Goal: Task Accomplishment & Management: Complete application form

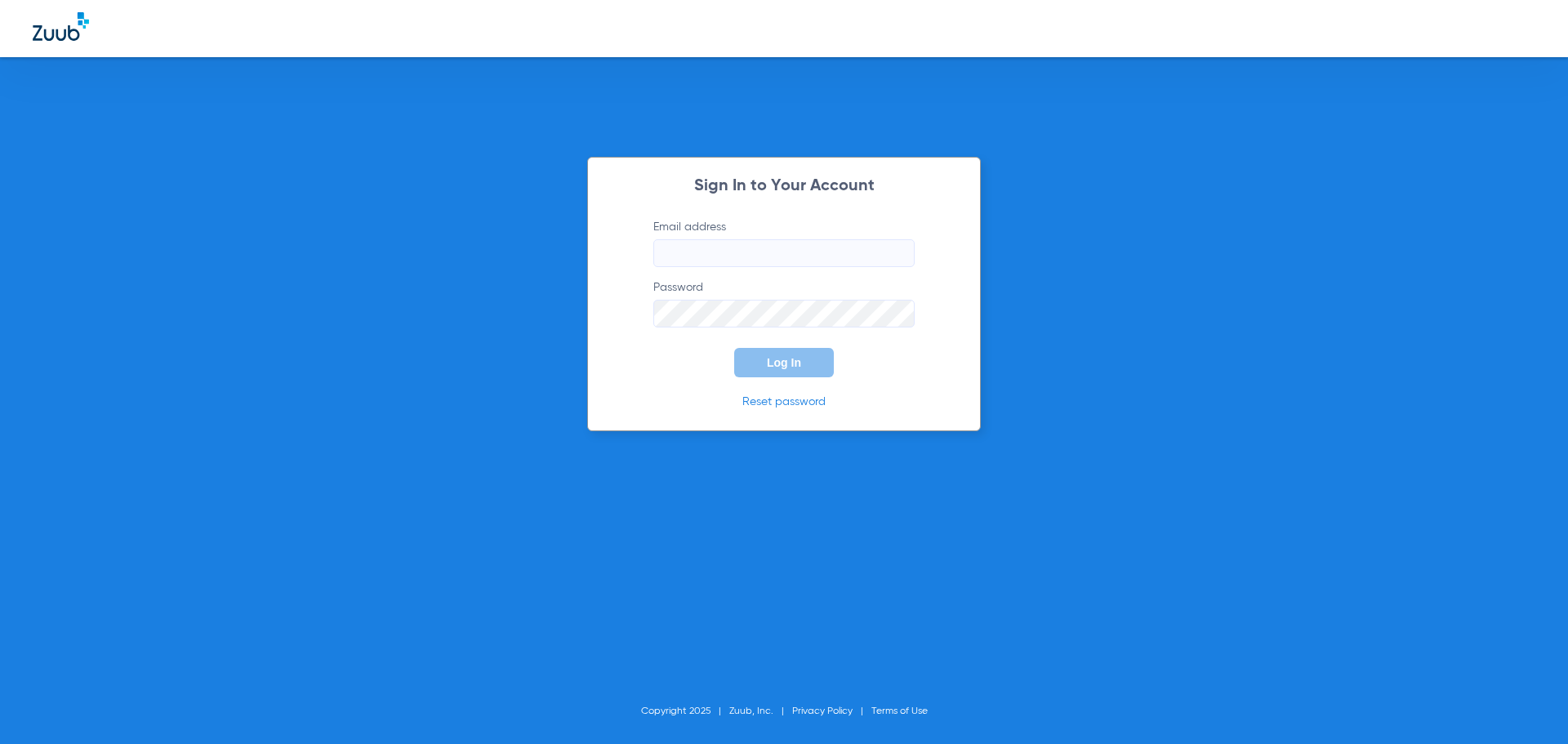
type input "[EMAIL_ADDRESS][DOMAIN_NAME]"
drag, startPoint x: 688, startPoint y: 363, endPoint x: 724, endPoint y: 363, distance: 36.0
click at [688, 363] on form "Email address [EMAIL_ADDRESS][DOMAIN_NAME] Password Log In" at bounding box center [784, 298] width 310 height 158
click at [798, 364] on span "Log In" at bounding box center [784, 363] width 34 height 13
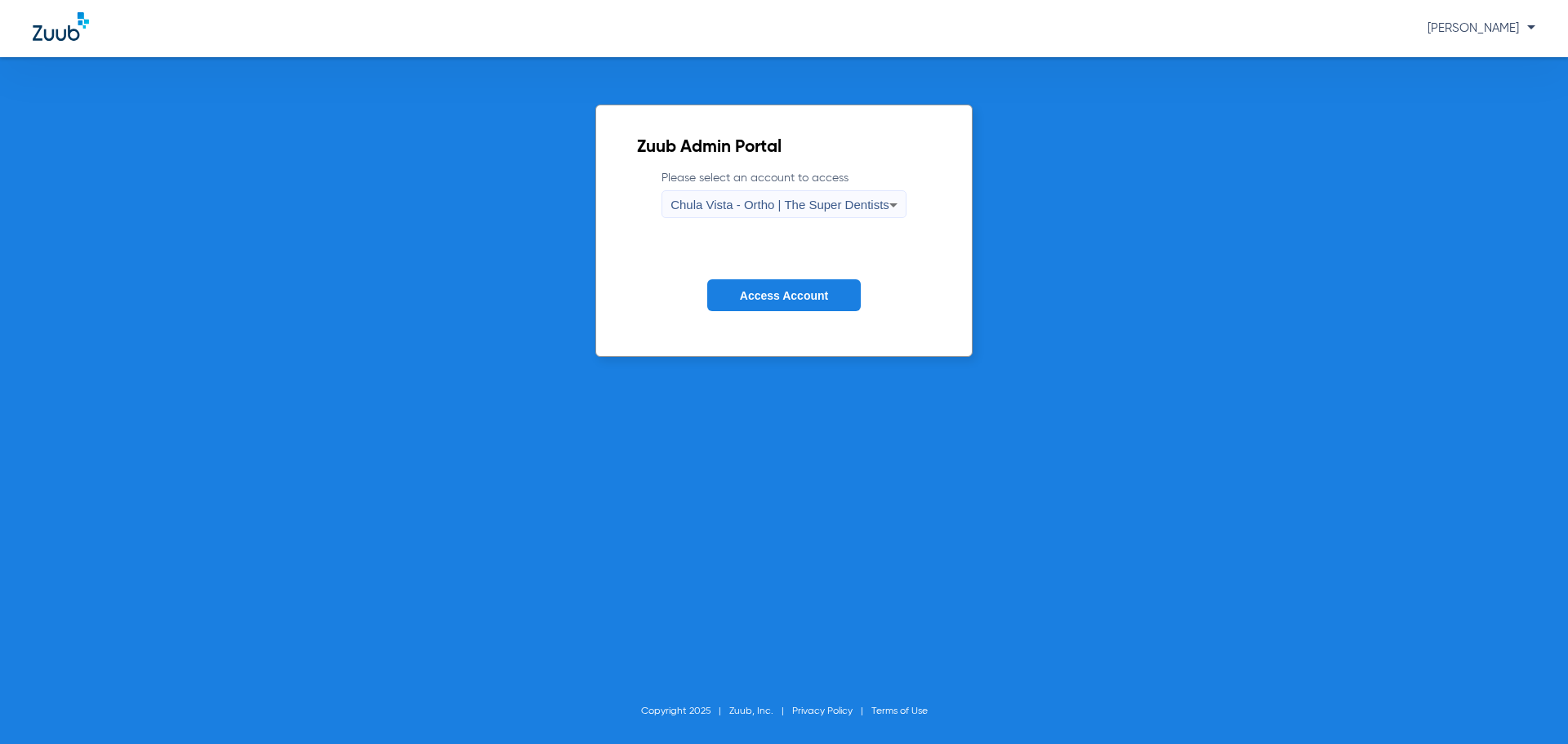
click at [735, 294] on button "Access Account" at bounding box center [784, 294] width 153 height 32
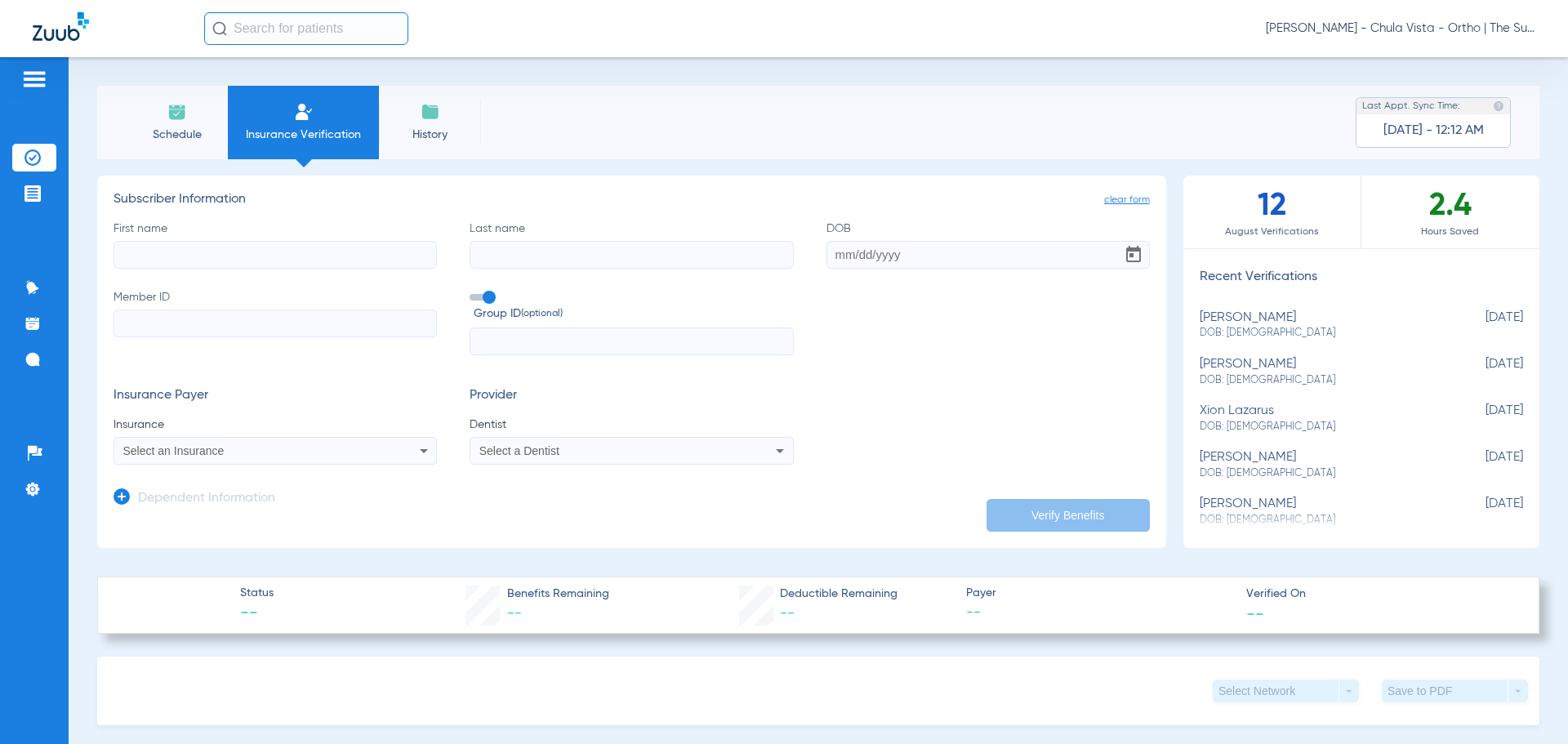
click at [229, 251] on input "First name" at bounding box center [275, 255] width 323 height 28
click at [196, 454] on span "Select an Insurance" at bounding box center [173, 451] width 101 height 13
click at [276, 254] on input "First name" at bounding box center [275, 255] width 323 height 28
type input "[PERSON_NAME]"
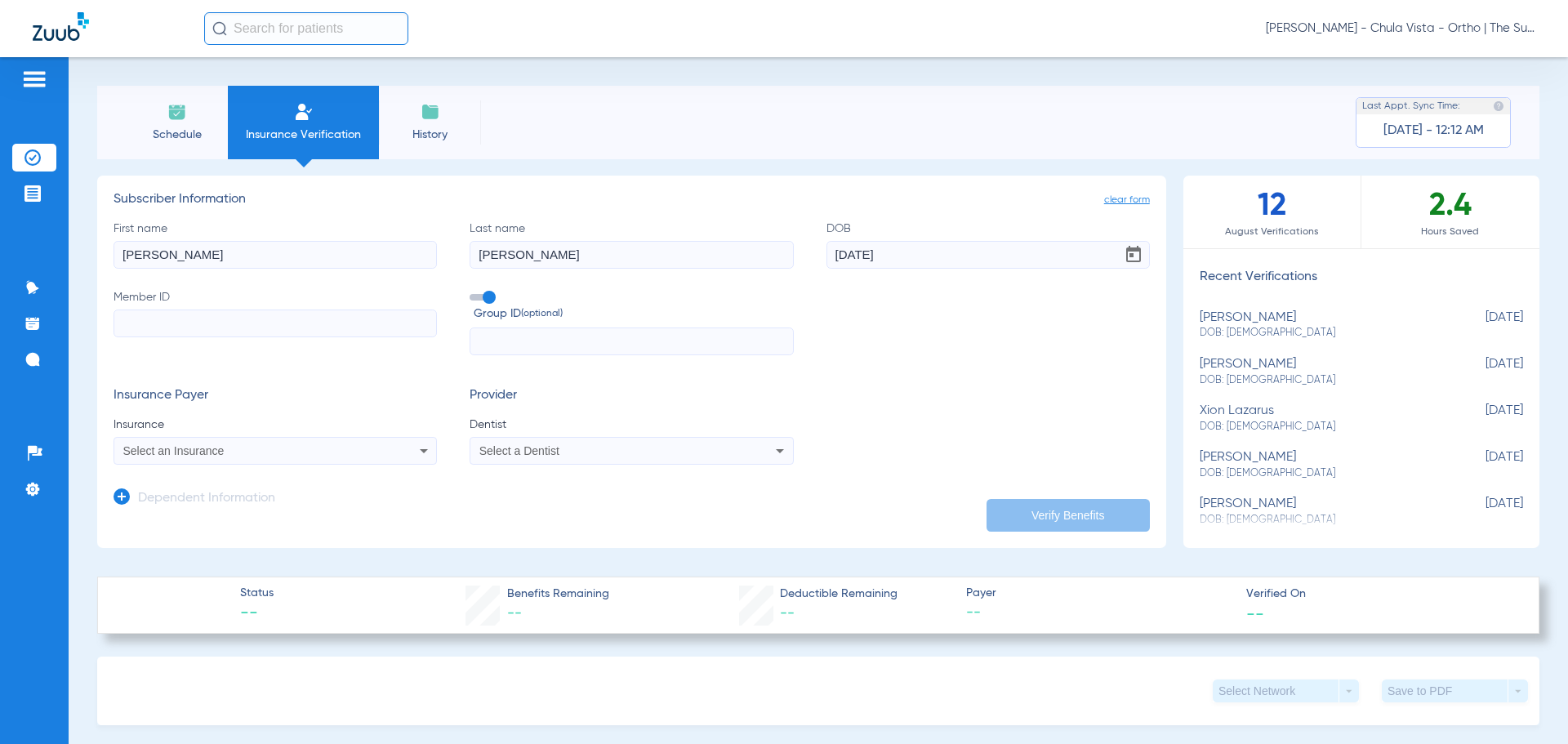
type input "[DATE]"
click at [287, 458] on div "Select an Insurance" at bounding box center [275, 451] width 322 height 20
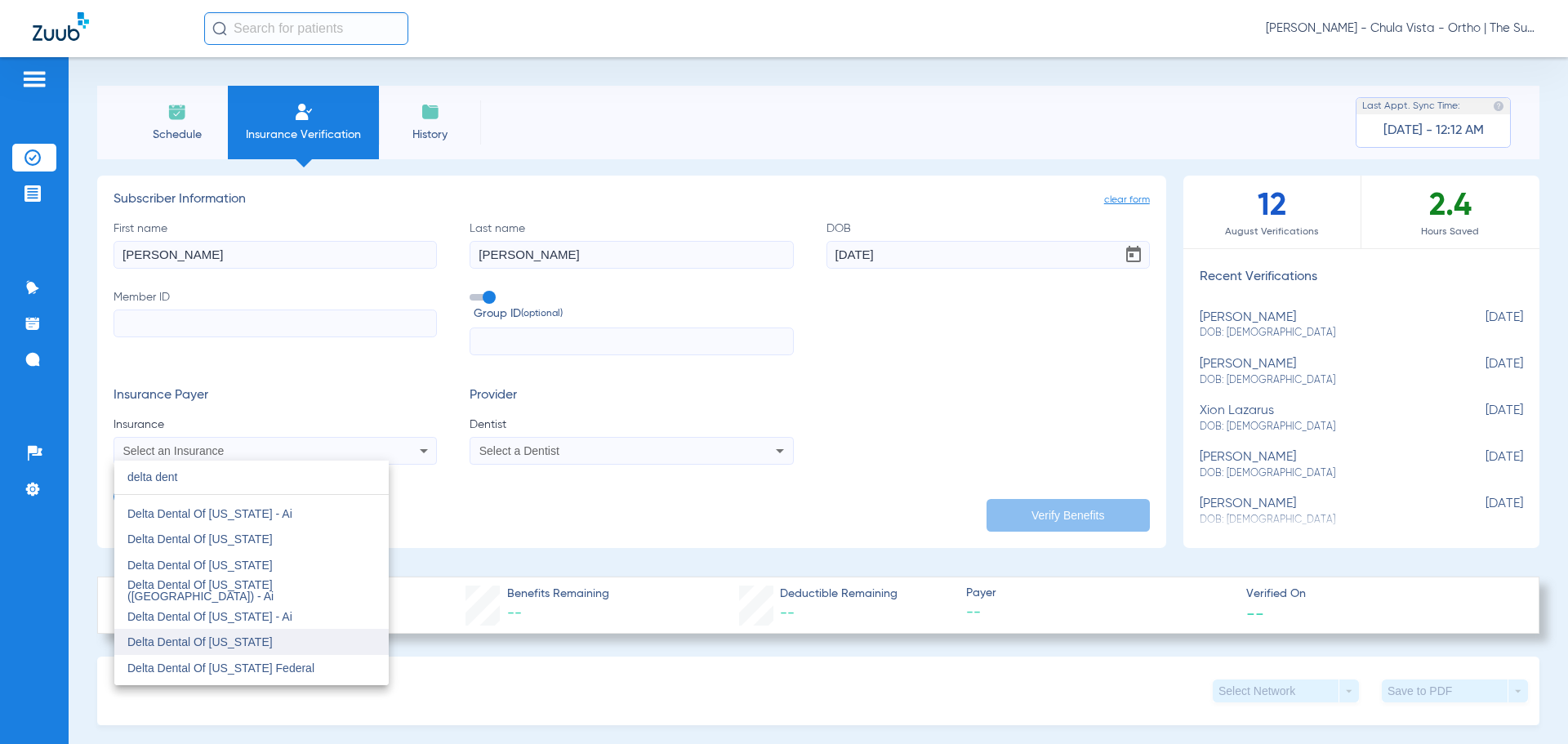
scroll to position [409, 0]
type input "delta dent"
click at [286, 623] on mat-option "Delta Dental Of [US_STATE]" at bounding box center [251, 614] width 274 height 26
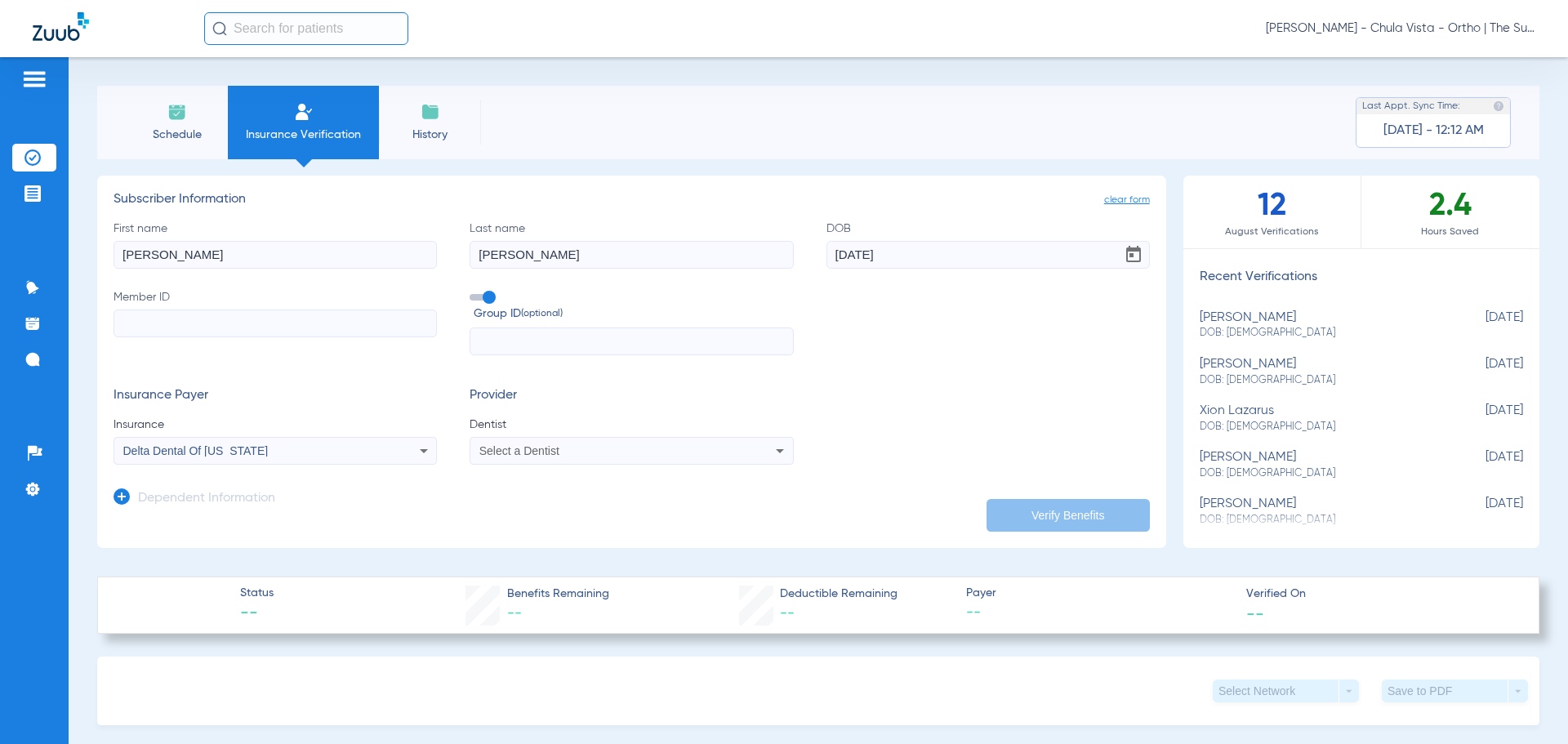
click at [527, 446] on span "Select a Dentist" at bounding box center [519, 451] width 80 height 13
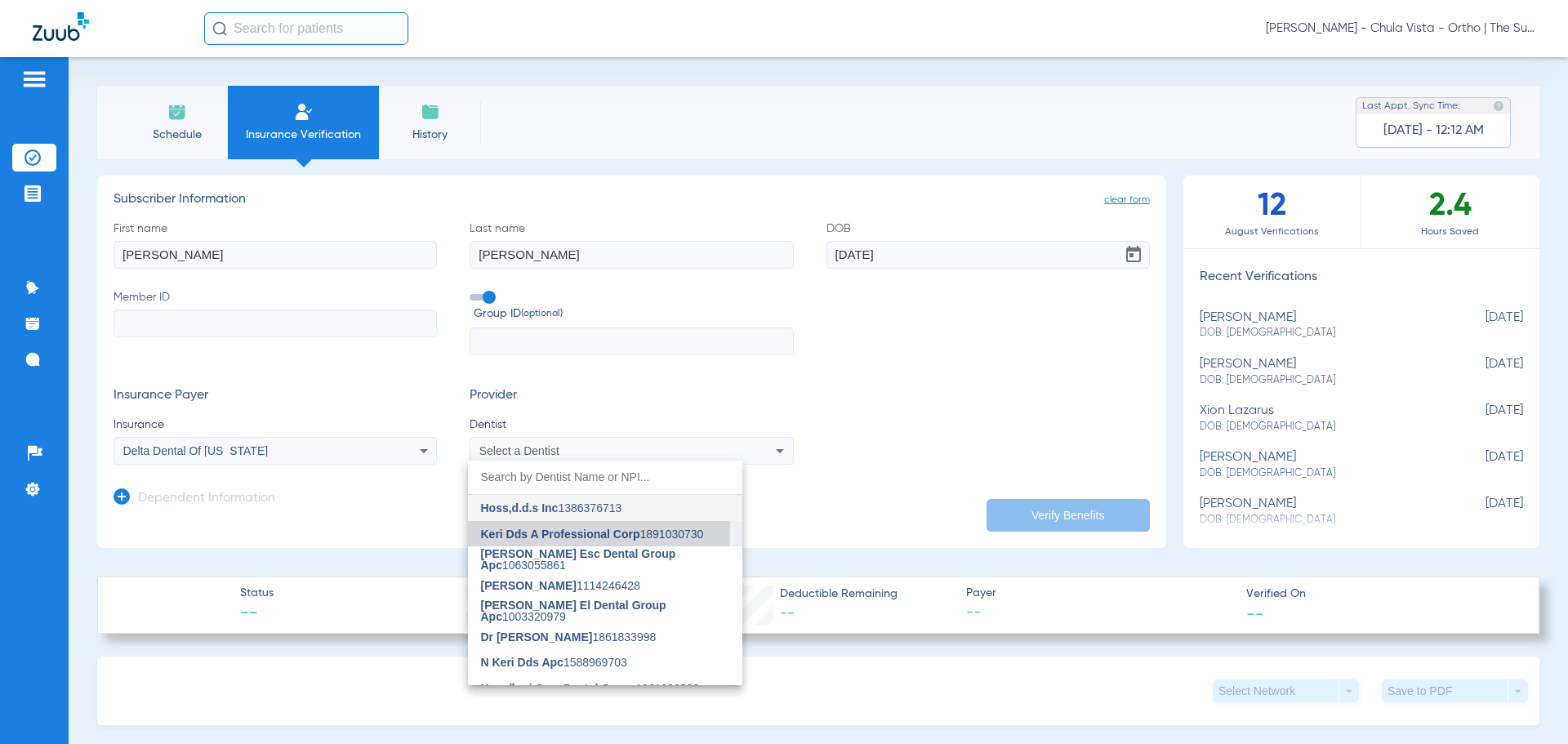
click at [533, 532] on span "Keri Dds A Professional Corp" at bounding box center [560, 534] width 159 height 13
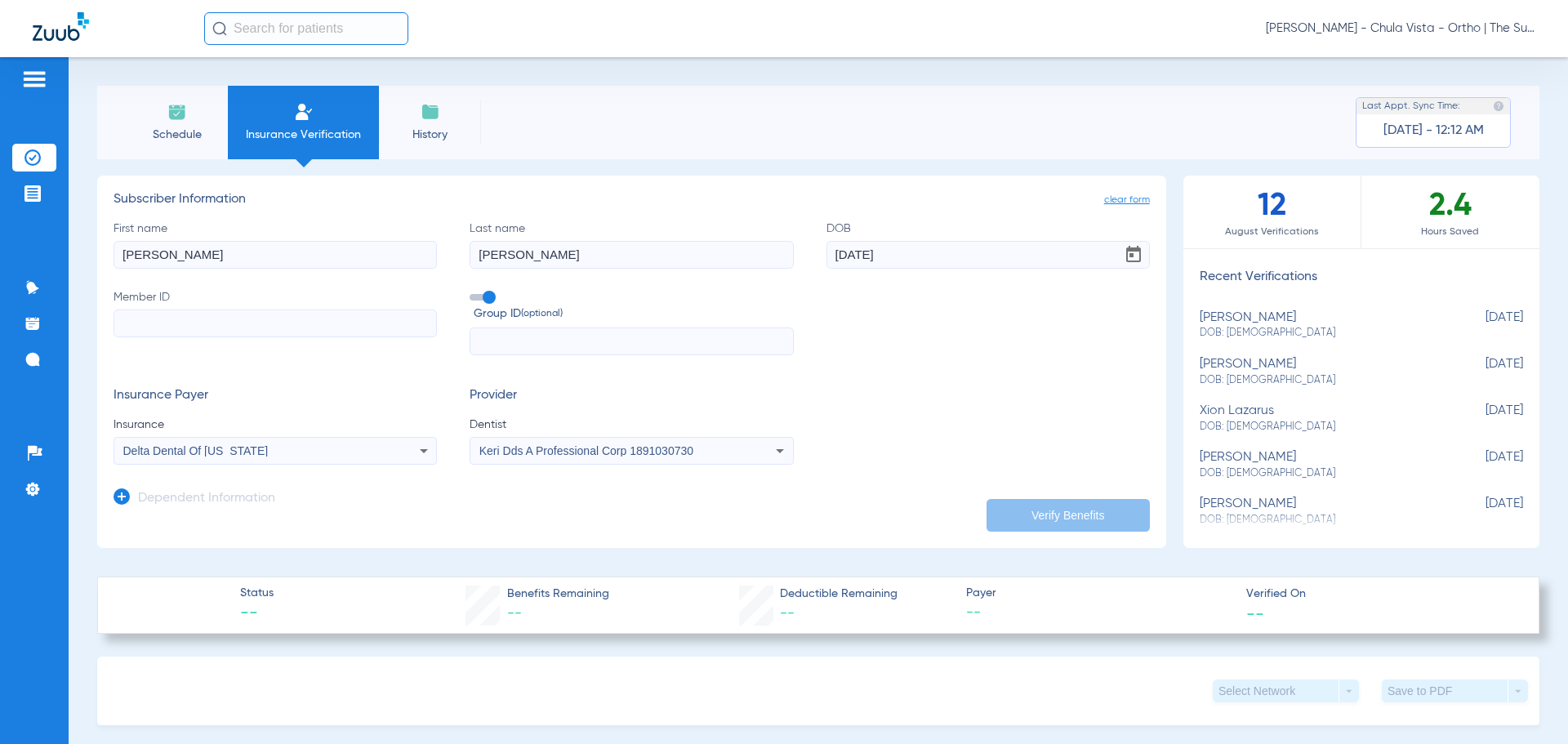
click at [302, 322] on input "Member ID" at bounding box center [275, 323] width 323 height 28
paste input "410813X00"
type input "410813X00"
click at [568, 326] on div "Group ID (optional)" at bounding box center [631, 322] width 323 height 67
click at [565, 338] on input "text" at bounding box center [631, 341] width 323 height 28
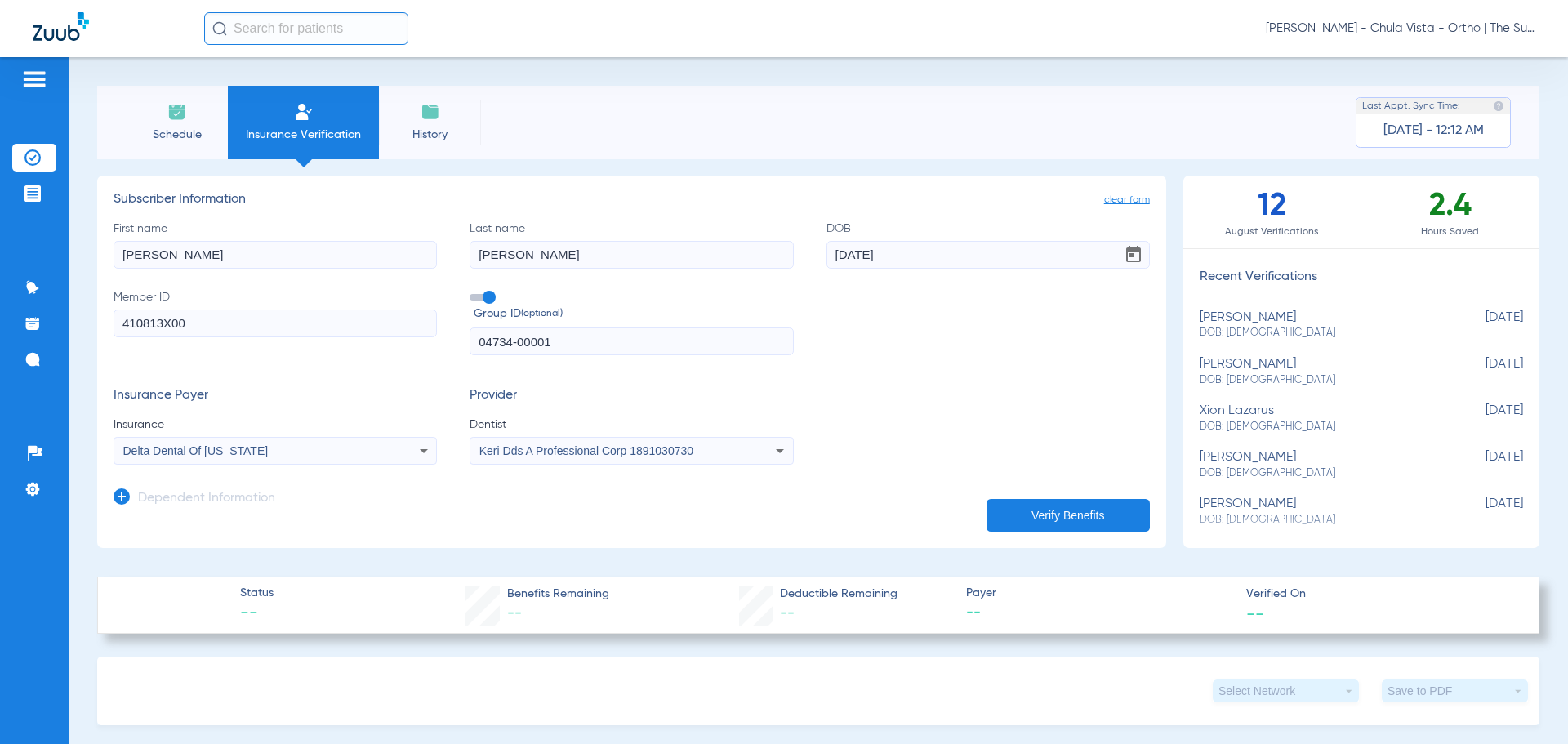
type input "04734-00001"
click at [1034, 514] on button "Verify Benefits" at bounding box center [1068, 515] width 163 height 33
